Goal: Book appointment/travel/reservation

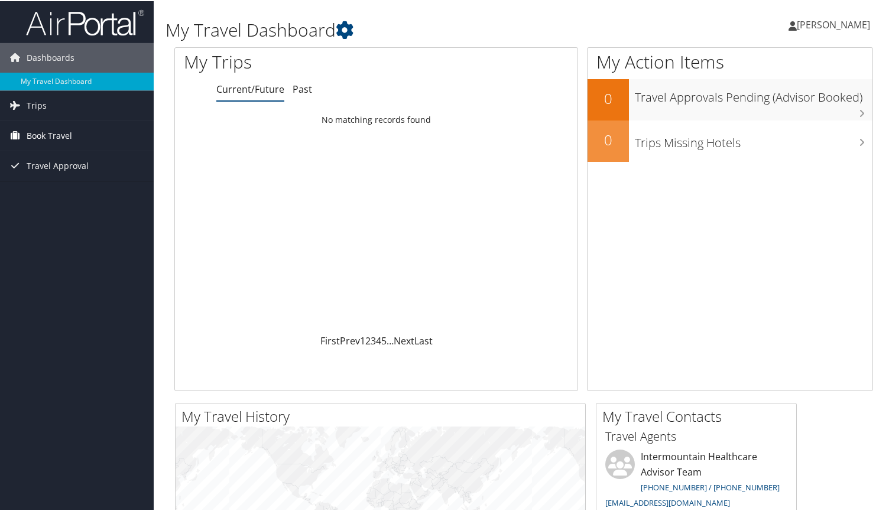
click at [27, 128] on span "Book Travel" at bounding box center [50, 135] width 46 height 30
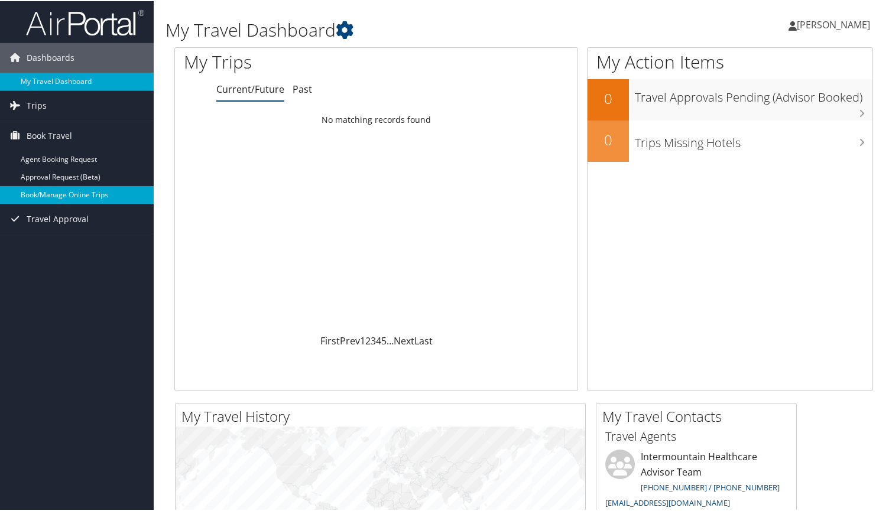
click at [57, 193] on link "Book/Manage Online Trips" at bounding box center [77, 194] width 154 height 18
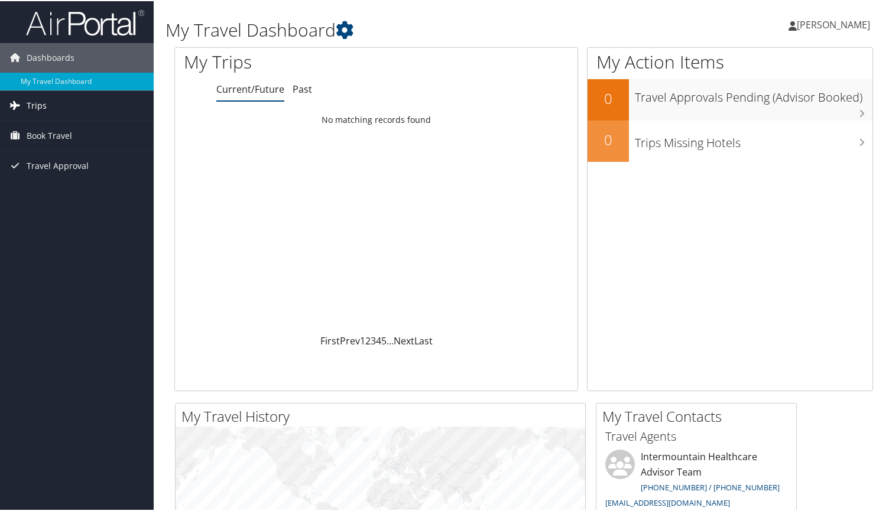
click at [41, 101] on span "Trips" at bounding box center [37, 105] width 20 height 30
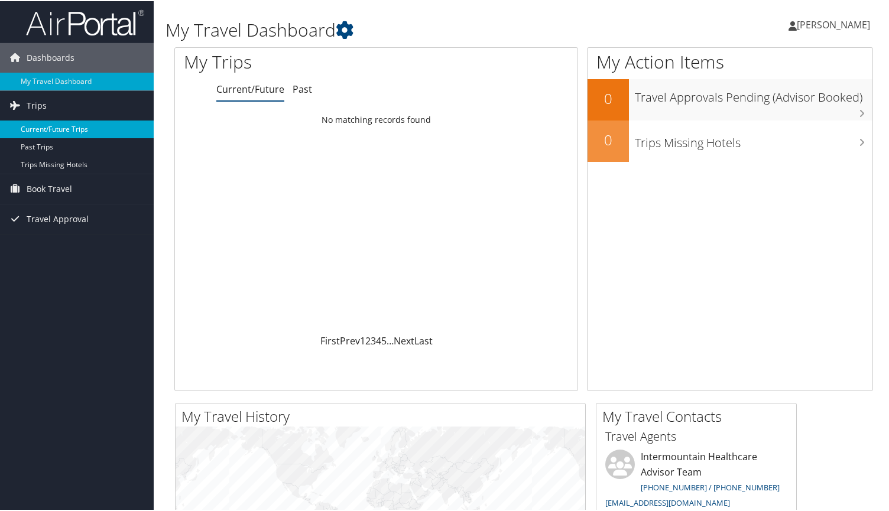
click at [79, 131] on link "Current/Future Trips" at bounding box center [77, 128] width 154 height 18
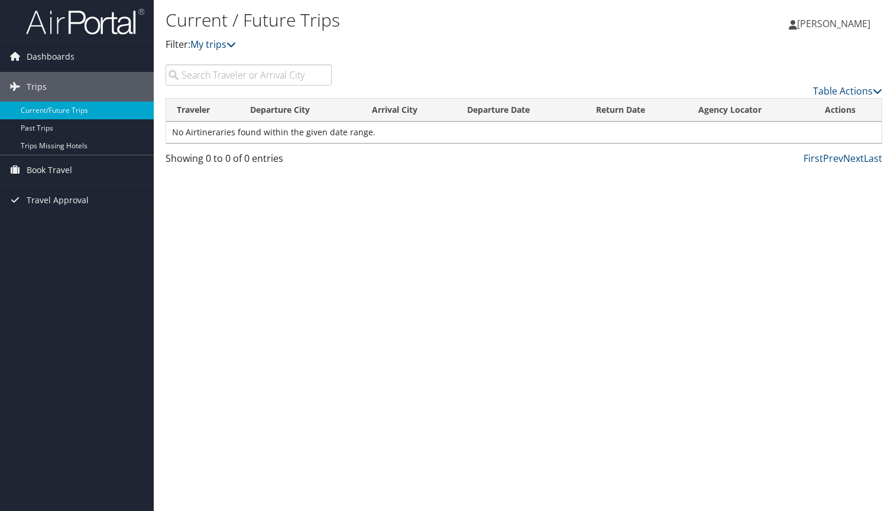
click at [665, 1] on div "Current / Future Trips Filter: My trips [PERSON_NAME] [PERSON_NAME] My Settings…" at bounding box center [524, 32] width 740 height 64
click at [43, 164] on span "Book Travel" at bounding box center [50, 171] width 46 height 30
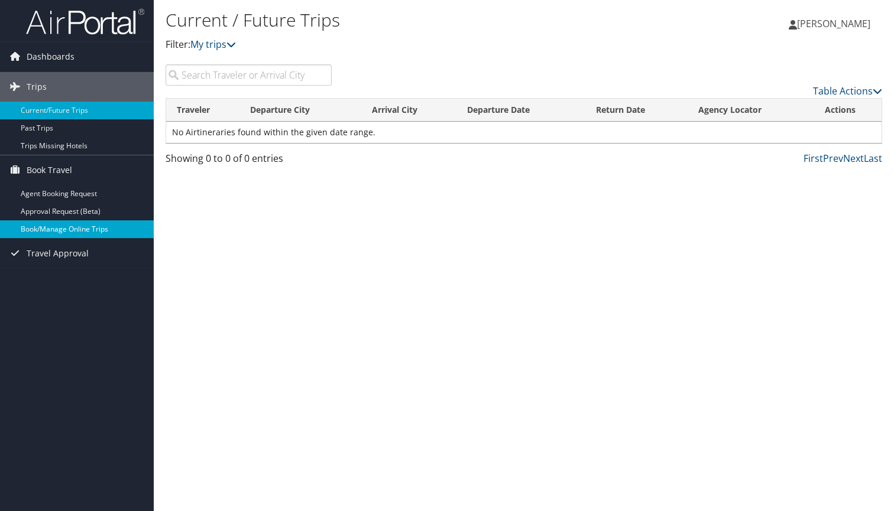
click at [48, 229] on link "Book/Manage Online Trips" at bounding box center [77, 230] width 154 height 18
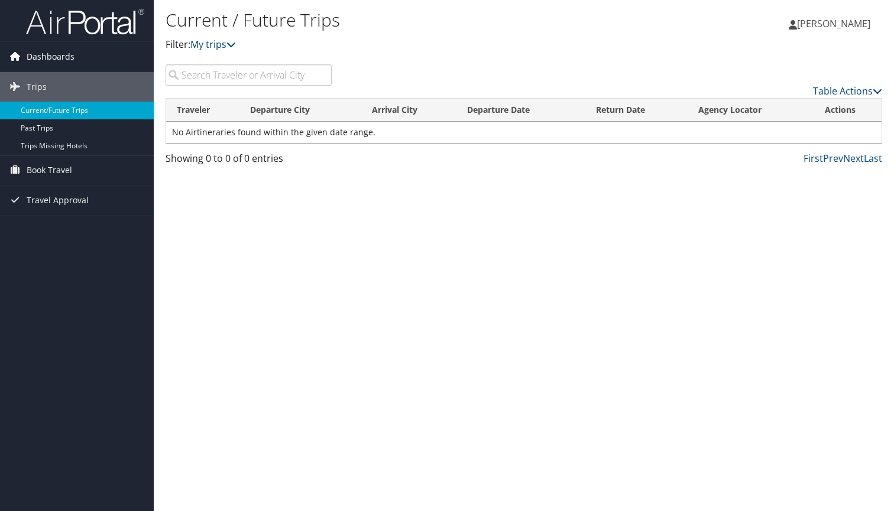
click at [44, 59] on span "Dashboards" at bounding box center [51, 57] width 48 height 30
